Goal: Communication & Community: Answer question/provide support

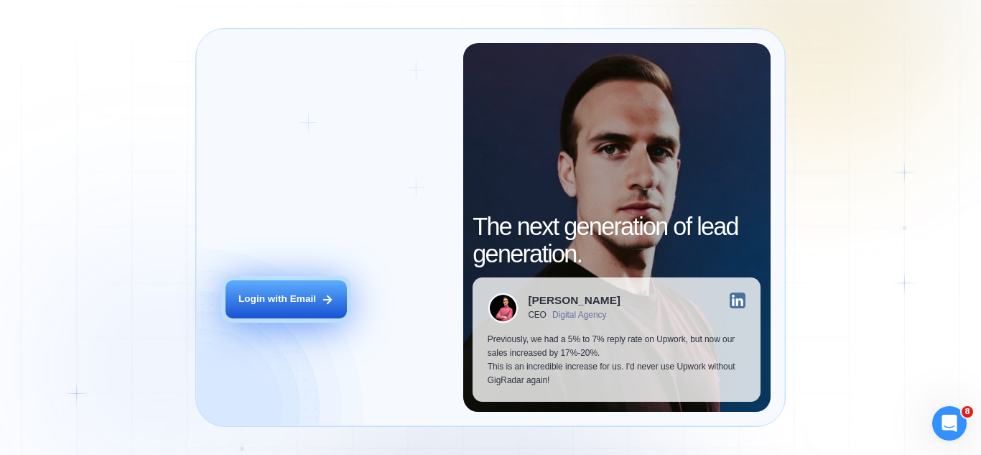
click at [318, 306] on button "Login with Email" at bounding box center [286, 299] width 121 height 38
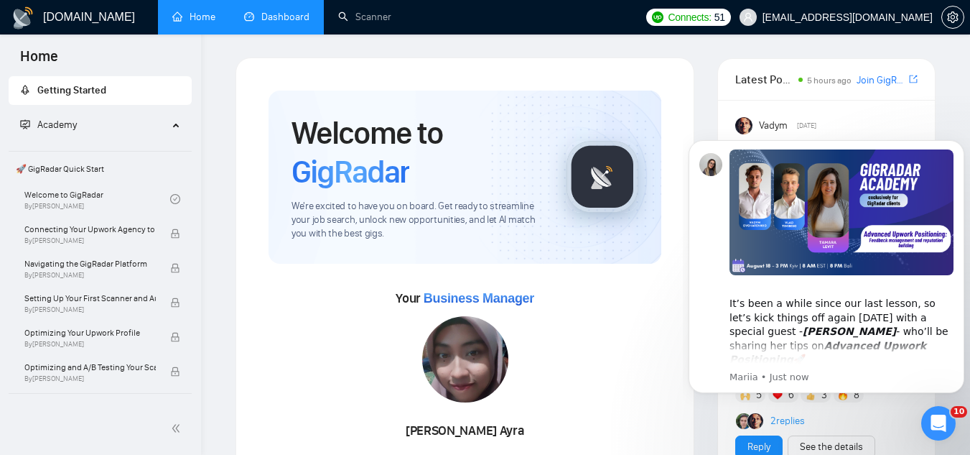
click at [293, 22] on link "Dashboard" at bounding box center [276, 17] width 65 height 12
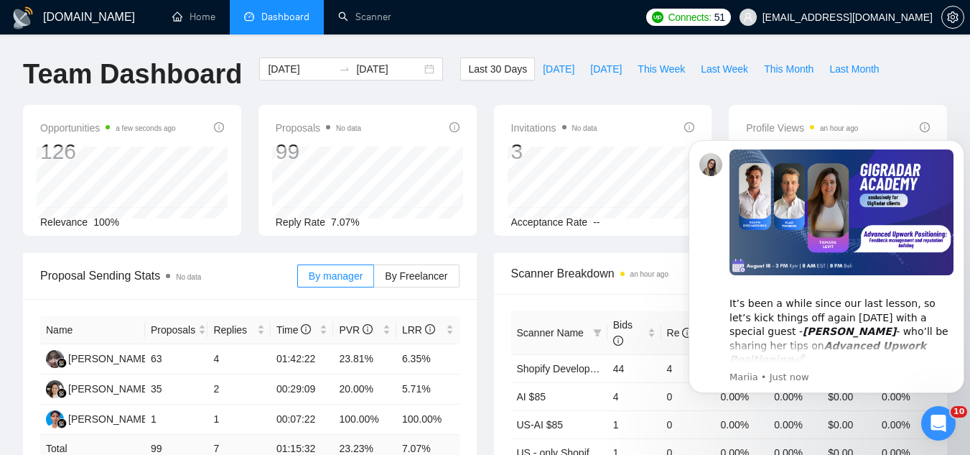
click at [945, 427] on icon "Open Intercom Messenger" at bounding box center [939, 424] width 24 height 24
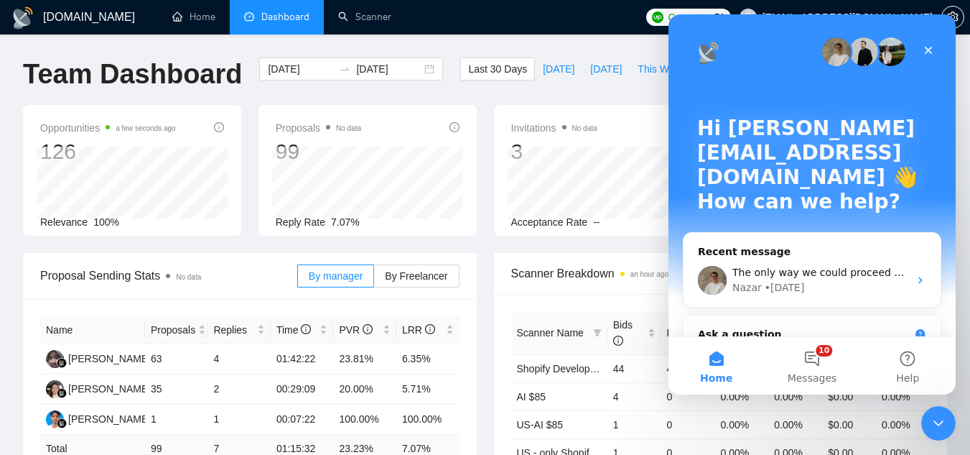
click at [942, 425] on icon "Close Intercom Messenger" at bounding box center [938, 422] width 17 height 17
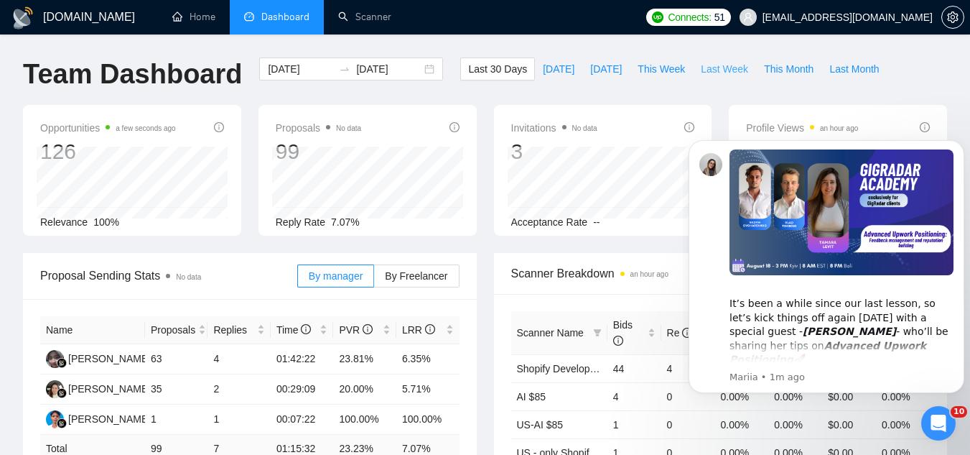
click at [701, 66] on span "Last Week" at bounding box center [724, 69] width 47 height 16
type input "2025-08-11"
type input "2025-08-17"
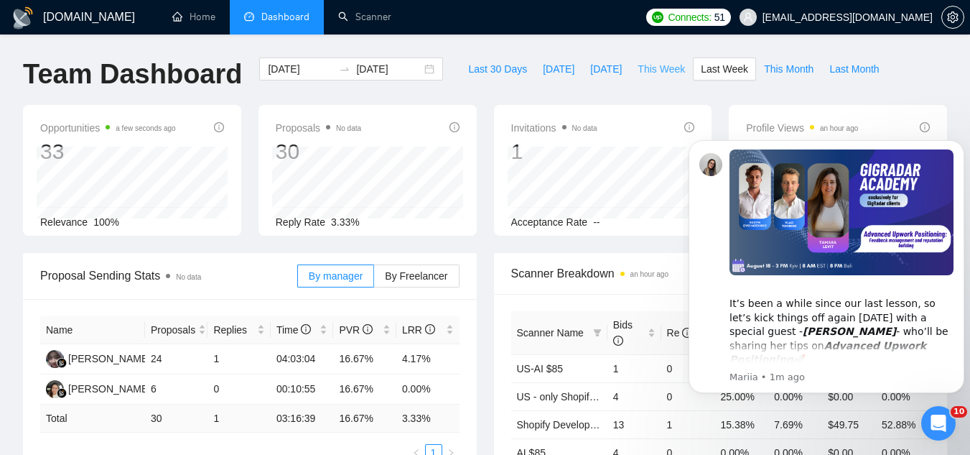
click at [638, 74] on span "This Week" at bounding box center [661, 69] width 47 height 16
type input "2025-08-18"
type input "2025-08-24"
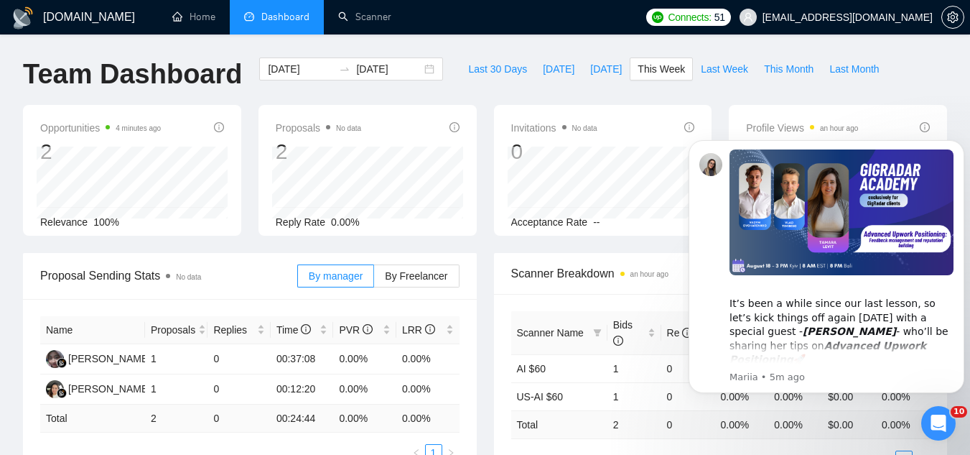
click at [685, 96] on div "Last 30 Days Today Yesterday This Week Last Week This Month Last Month" at bounding box center [674, 80] width 444 height 47
click at [852, 17] on span "jp@technopath.co" at bounding box center [848, 17] width 170 height 0
click at [936, 417] on icon "Open Intercom Messenger" at bounding box center [939, 424] width 24 height 24
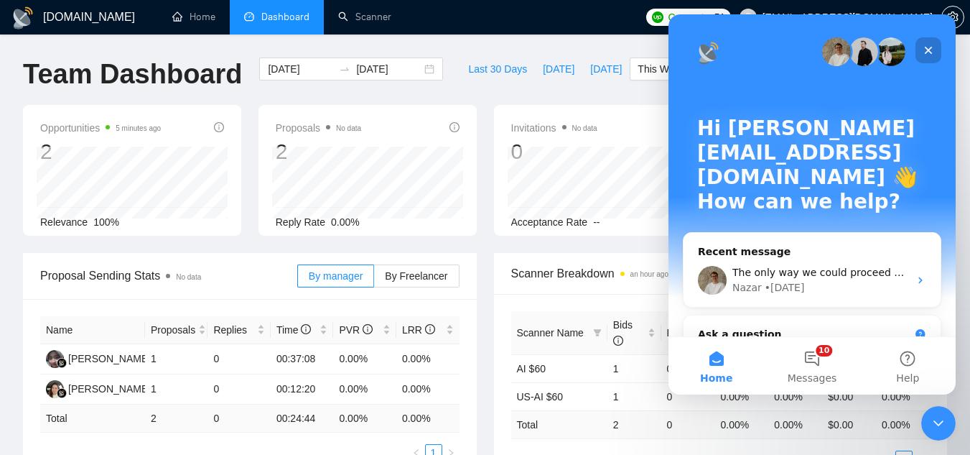
click at [925, 48] on icon "Close" at bounding box center [928, 50] width 11 height 11
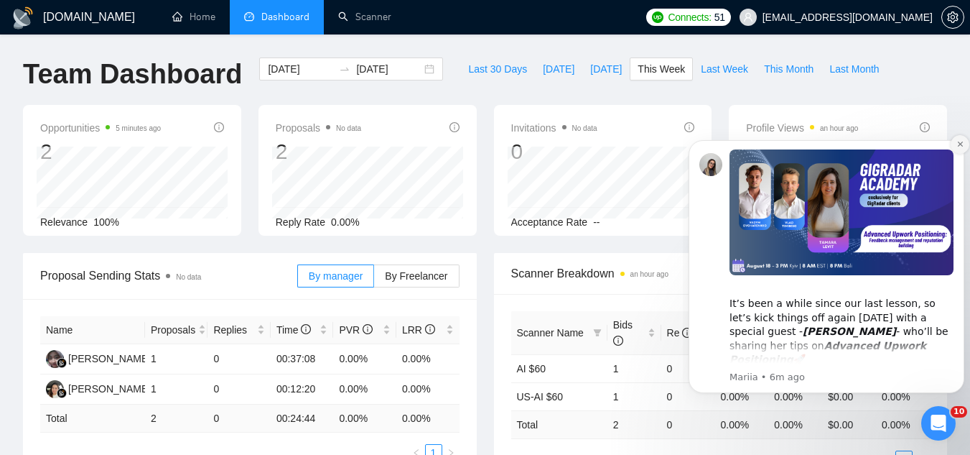
click at [955, 147] on button "Dismiss notification" at bounding box center [960, 144] width 19 height 19
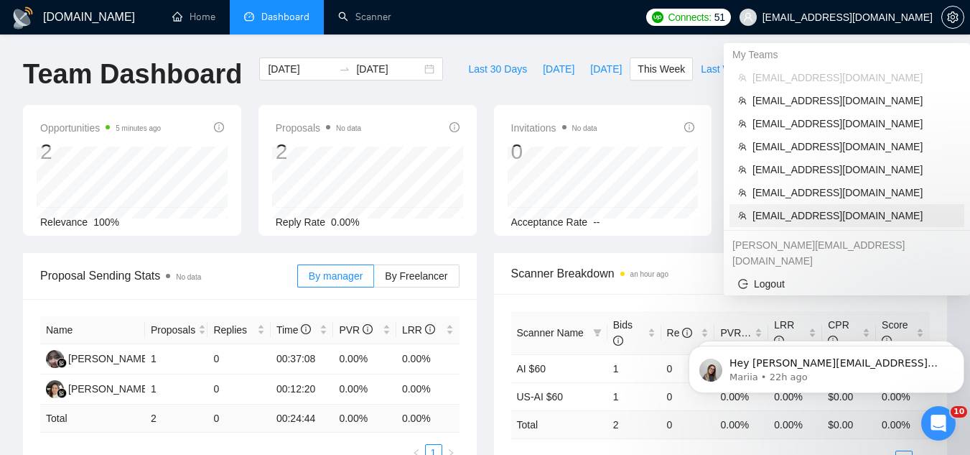
click at [841, 213] on span "caleb+rikoouu@socialbloom.io" at bounding box center [854, 216] width 203 height 16
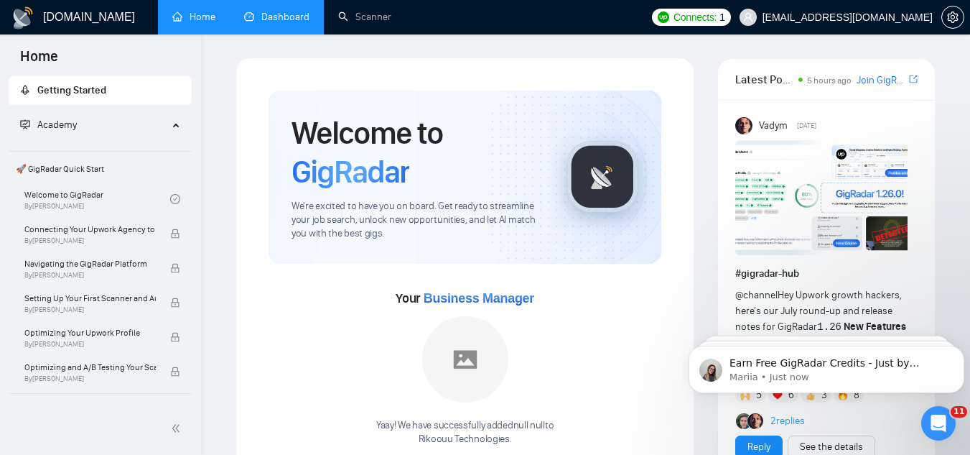
click at [274, 23] on link "Dashboard" at bounding box center [276, 17] width 65 height 12
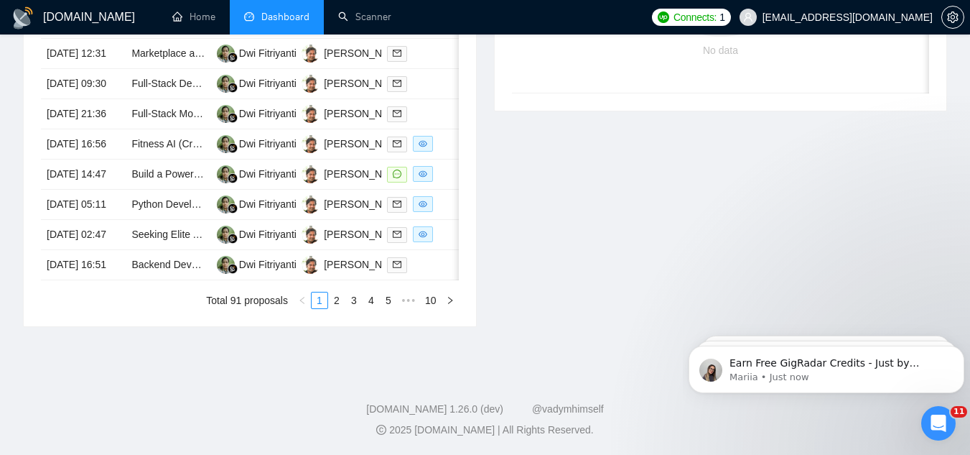
scroll to position [718, 0]
click at [837, 17] on span "caleb+rikoouu@socialbloom.io" at bounding box center [848, 17] width 170 height 0
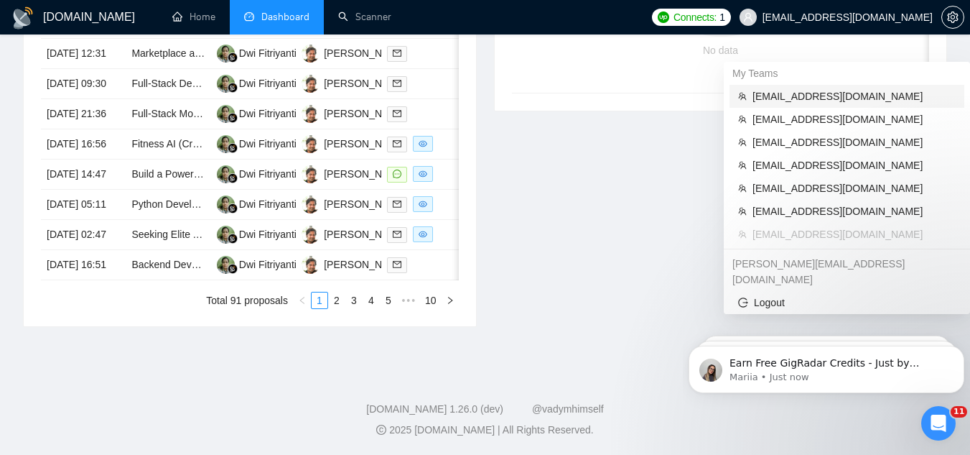
click at [811, 88] on span "jp@technopath.co" at bounding box center [854, 96] width 203 height 16
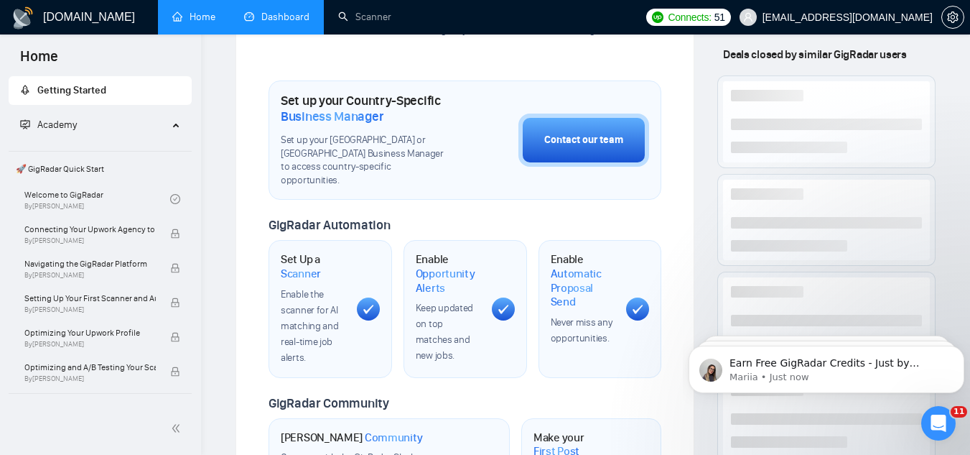
scroll to position [148, 0]
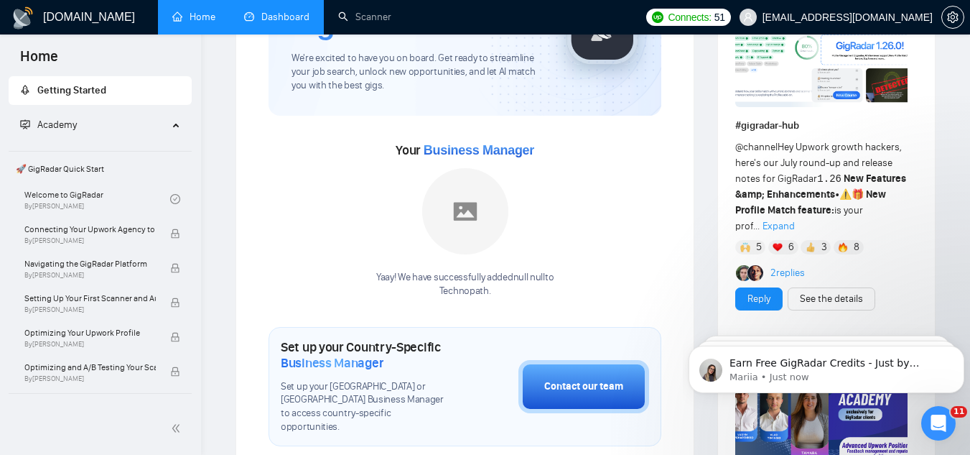
click at [288, 23] on link "Dashboard" at bounding box center [276, 17] width 65 height 12
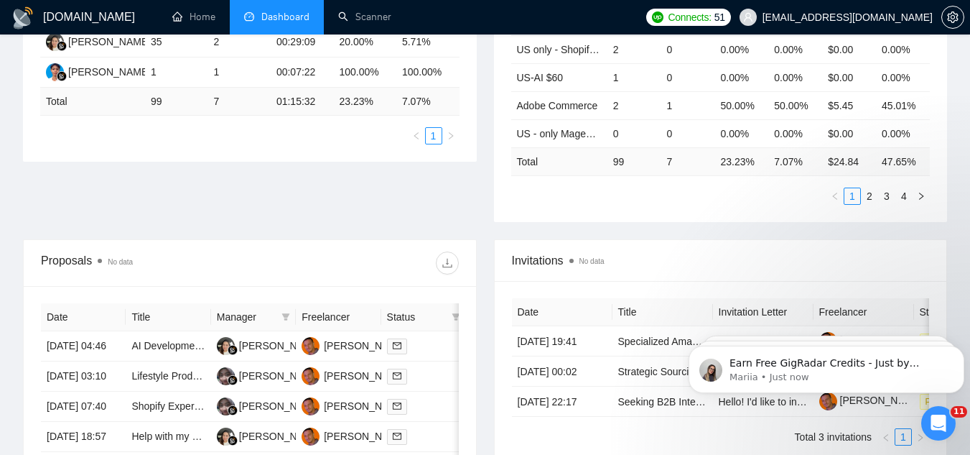
scroll to position [579, 0]
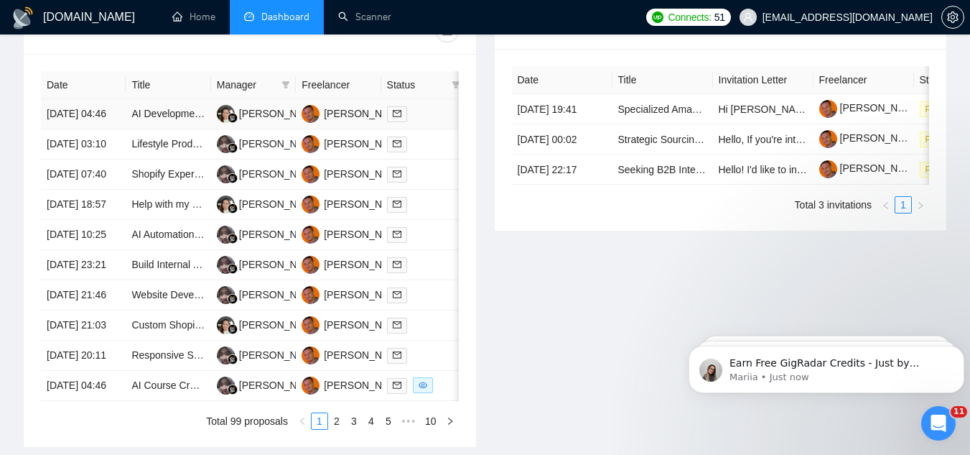
click at [163, 129] on td "AI Development Consulting Services" at bounding box center [168, 114] width 85 height 30
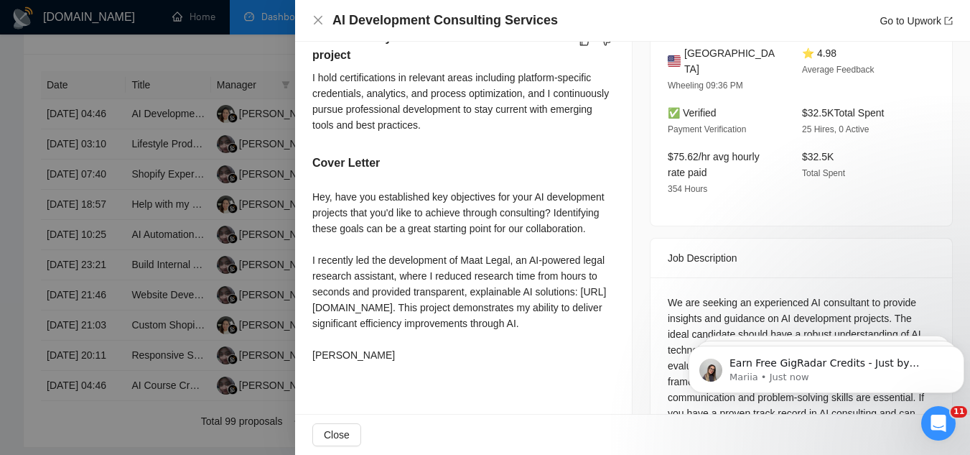
scroll to position [431, 0]
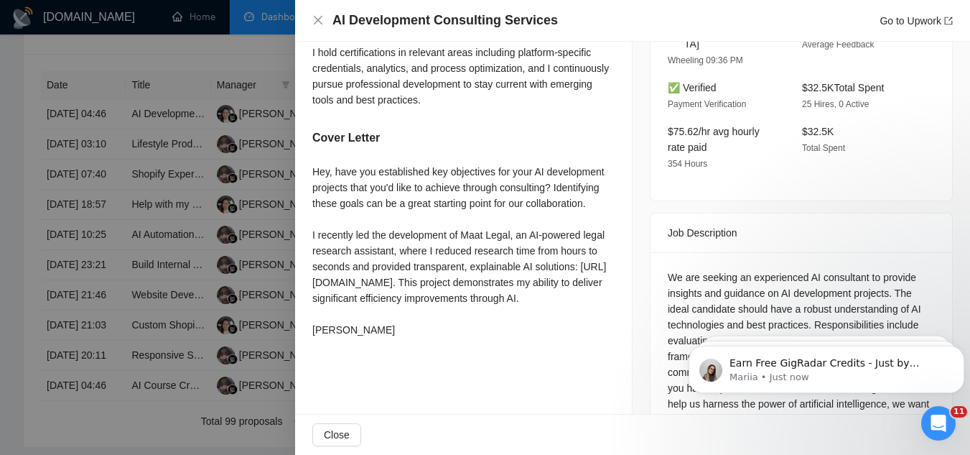
click at [244, 52] on div at bounding box center [485, 227] width 970 height 455
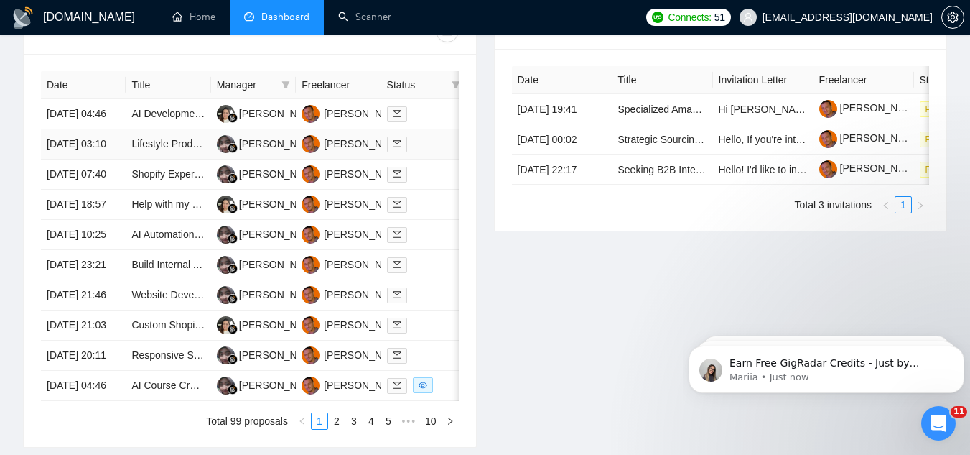
click at [162, 159] on td "Lifestyle Product Photo Editing & AI Integration" at bounding box center [168, 144] width 85 height 30
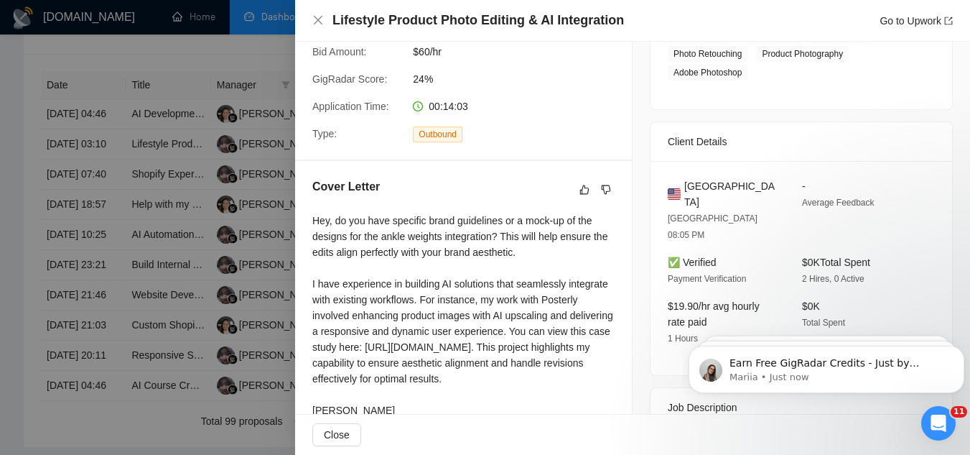
scroll to position [287, 0]
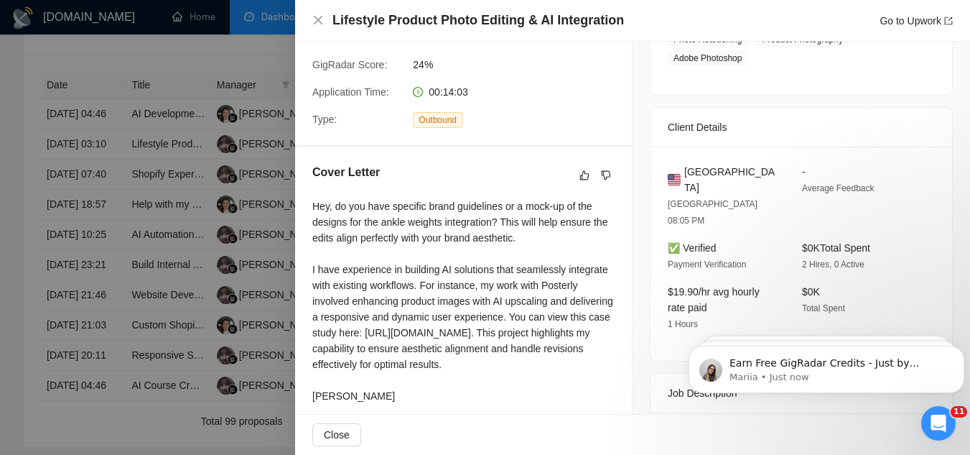
click at [256, 48] on div at bounding box center [485, 227] width 970 height 455
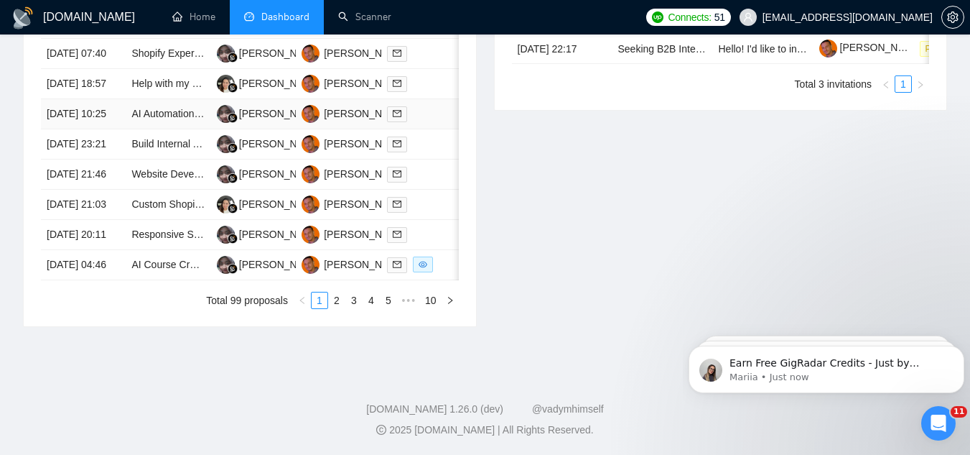
scroll to position [794, 0]
click at [176, 280] on td "AI Course Creation and Delivery" at bounding box center [168, 265] width 85 height 30
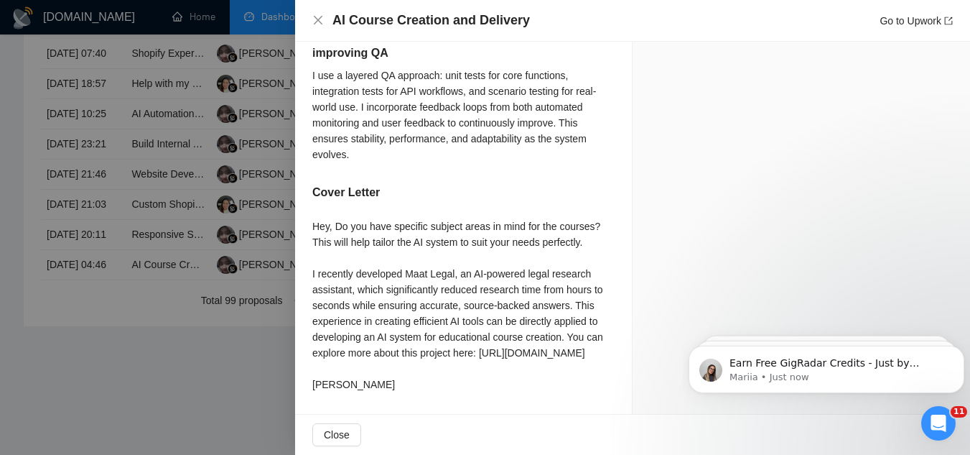
scroll to position [953, 0]
click at [227, 379] on div at bounding box center [485, 227] width 970 height 455
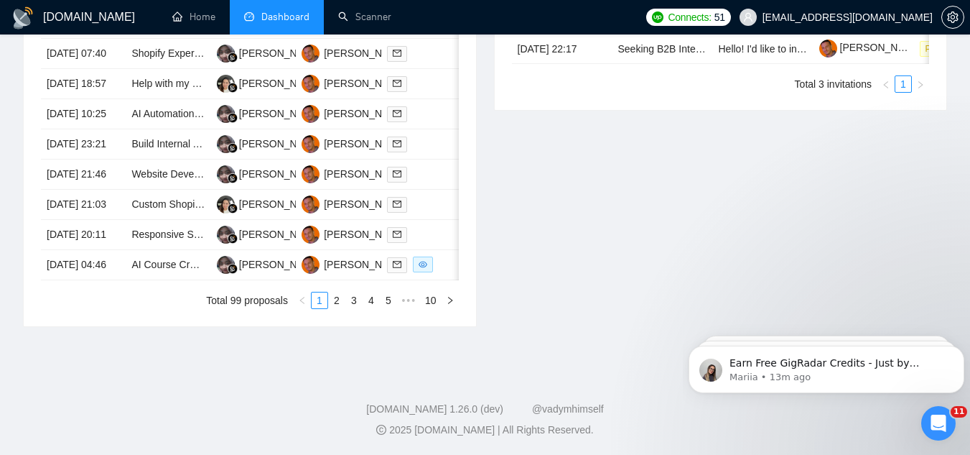
click at [940, 427] on icon "Open Intercom Messenger" at bounding box center [939, 424] width 24 height 24
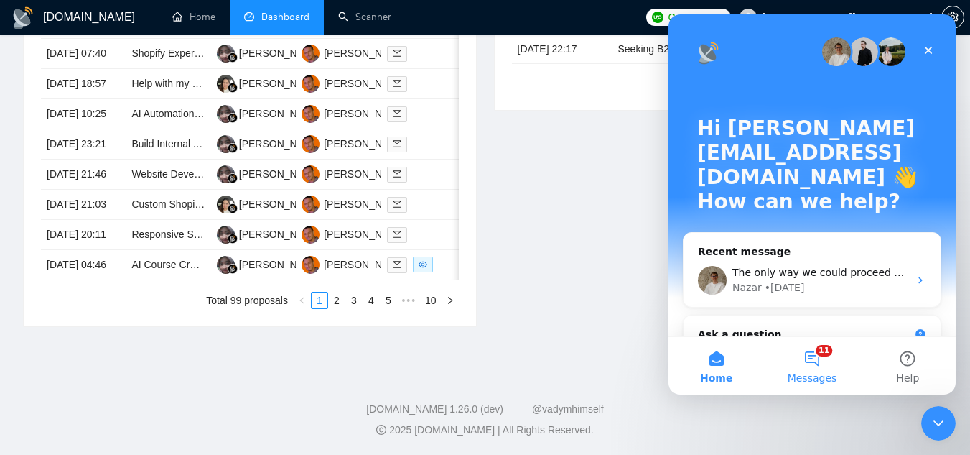
click at [819, 373] on span "Messages" at bounding box center [813, 378] width 50 height 10
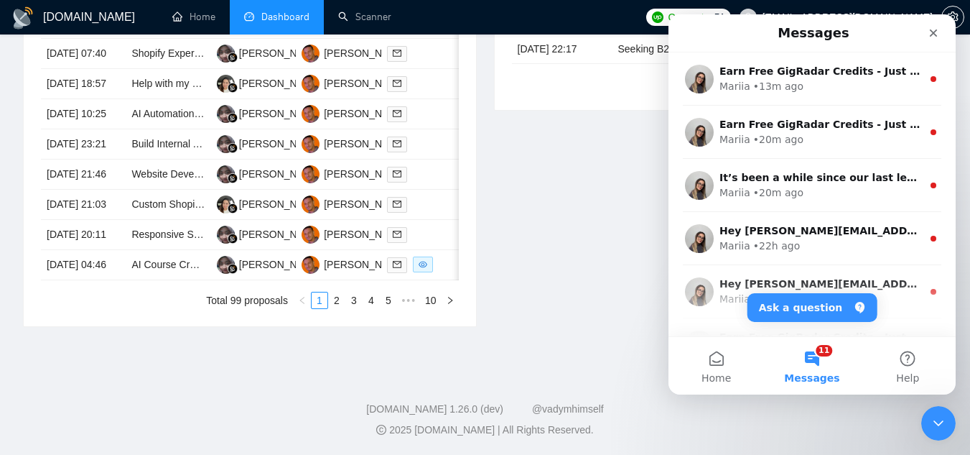
click at [944, 431] on icon "Close Intercom Messenger" at bounding box center [938, 422] width 17 height 17
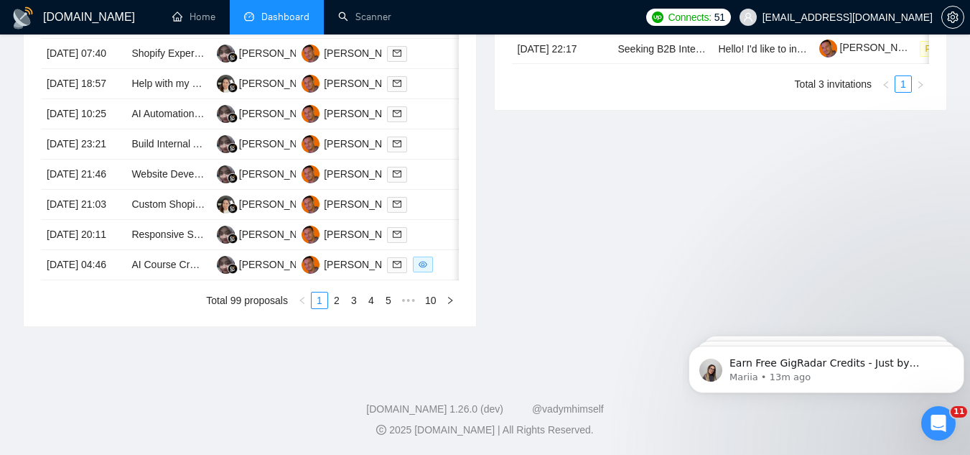
scroll to position [0, 0]
click at [843, 360] on p "Earn Free GigRadar Credits - Just by Sharing Your Story! 💬 Want more credits fo…" at bounding box center [838, 363] width 217 height 14
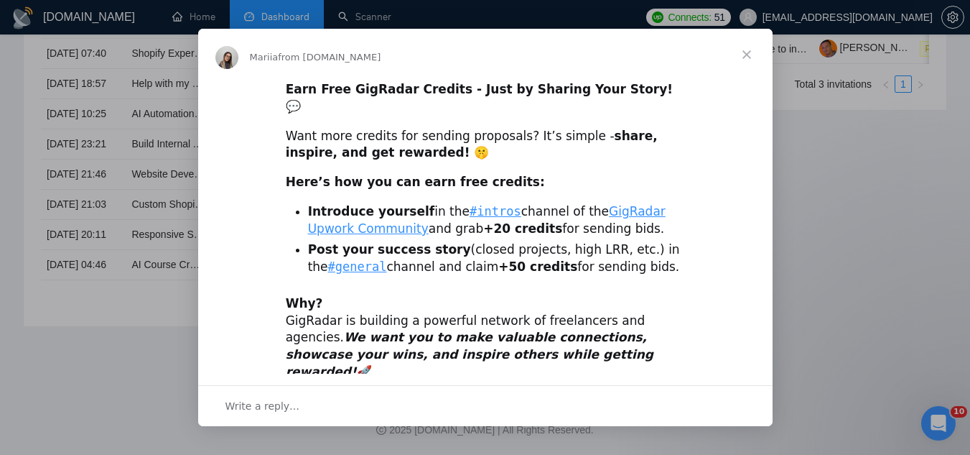
click at [748, 49] on span "Close" at bounding box center [747, 55] width 52 height 52
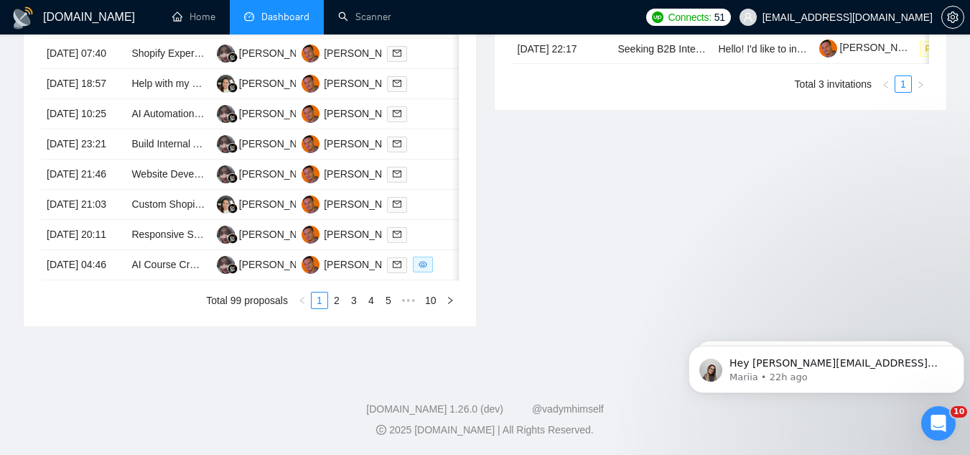
click at [930, 427] on icon "Open Intercom Messenger" at bounding box center [939, 424] width 24 height 24
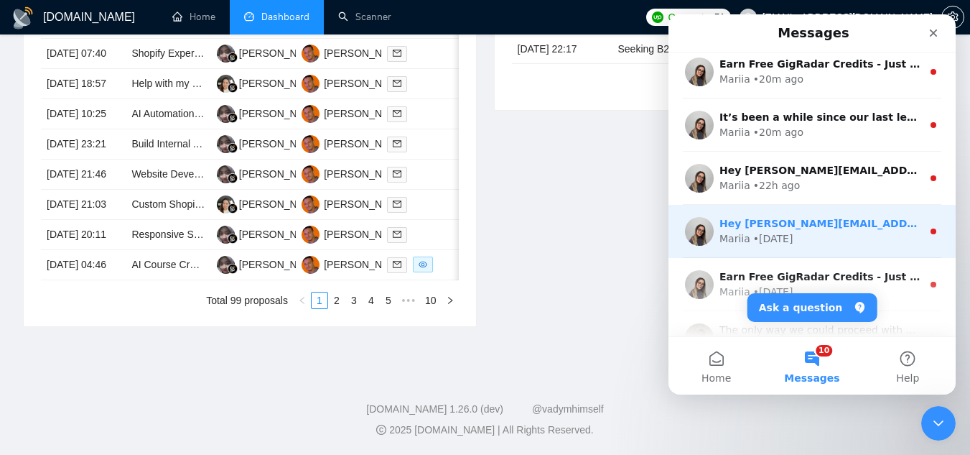
scroll to position [144, 0]
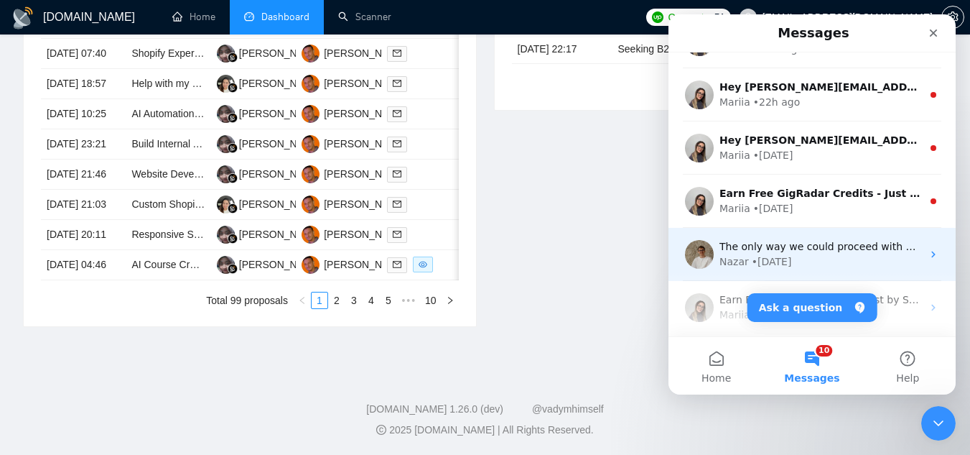
click at [832, 260] on div "Nazar • 3d ago" at bounding box center [821, 261] width 203 height 15
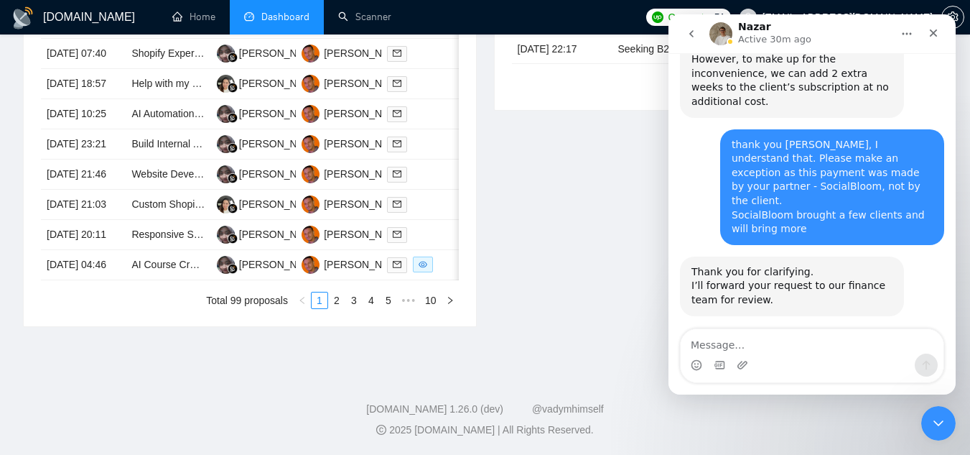
scroll to position [1124, 0]
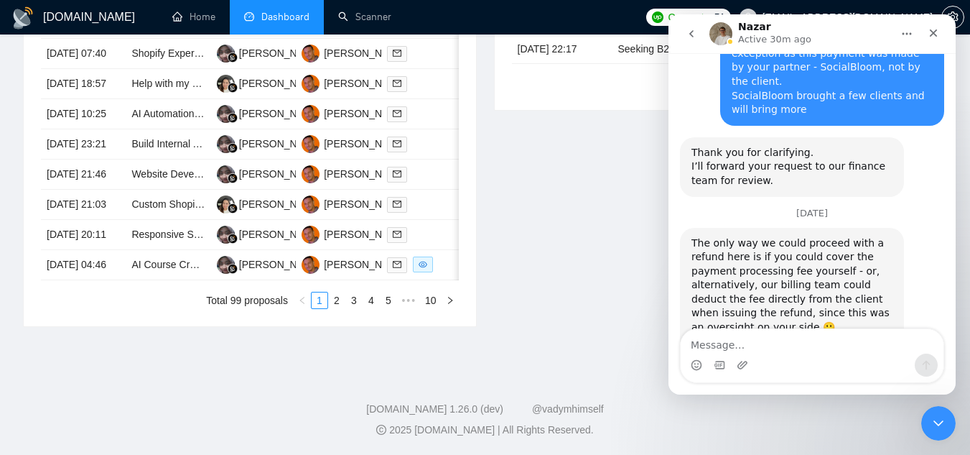
click at [801, 347] on textarea "Message…" at bounding box center [812, 341] width 263 height 24
type textarea "thank you Nazar, it can be deducted from the next Space Sales invoice - just le…"
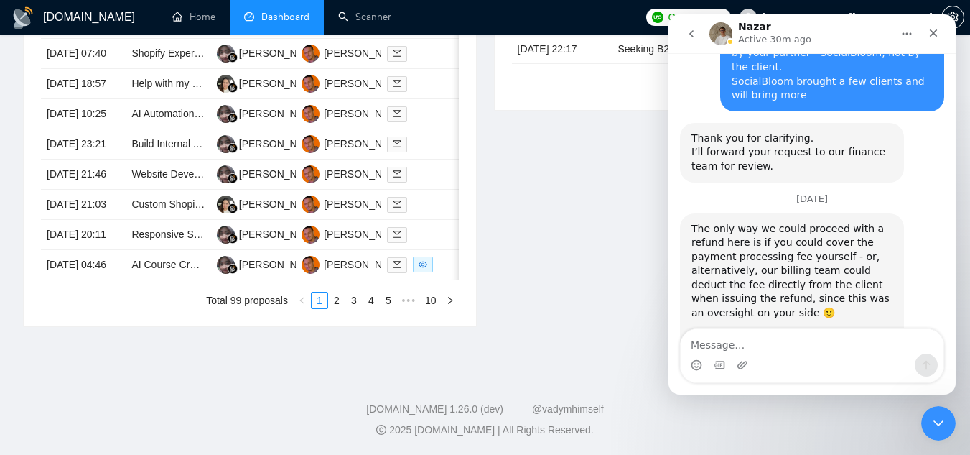
scroll to position [1214, 0]
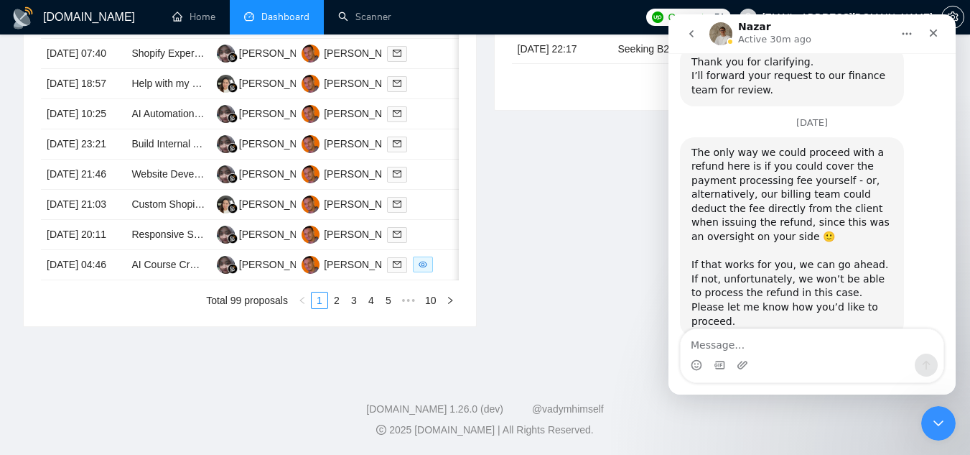
click at [938, 425] on icon "Close Intercom Messenger" at bounding box center [939, 423] width 10 height 6
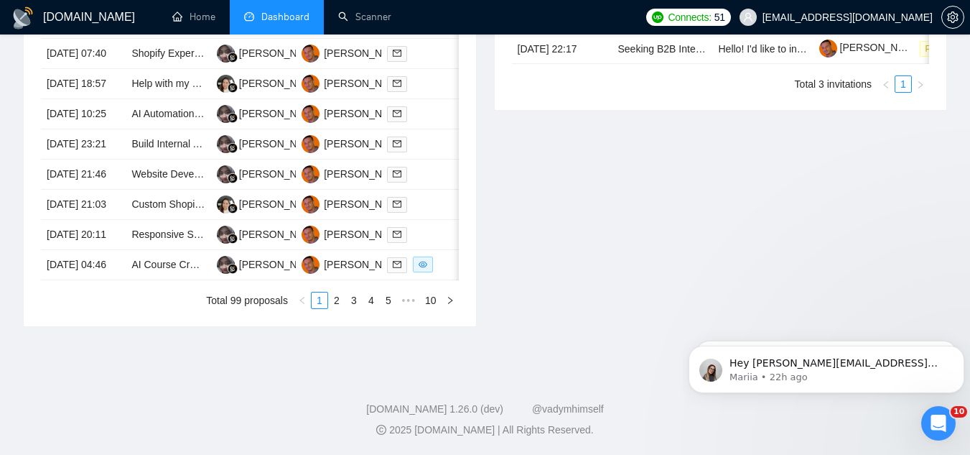
scroll to position [0, 0]
